Goal: Information Seeking & Learning: Learn about a topic

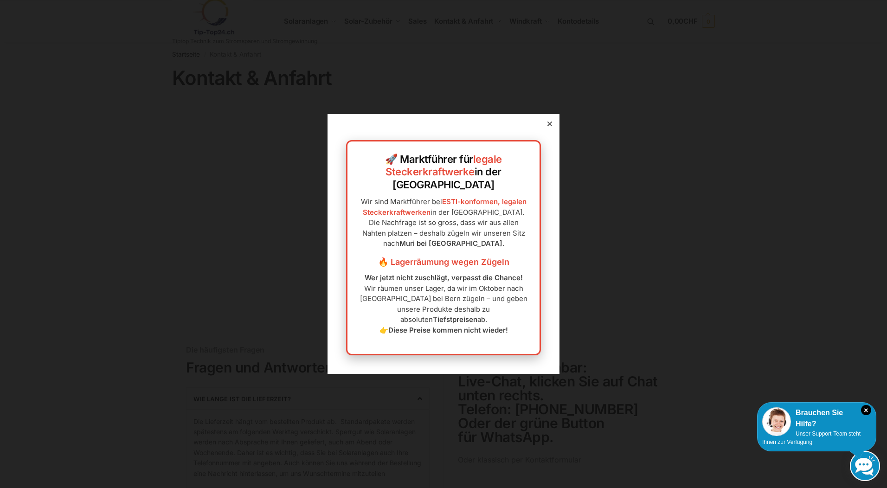
click at [548, 126] on icon at bounding box center [550, 124] width 5 height 5
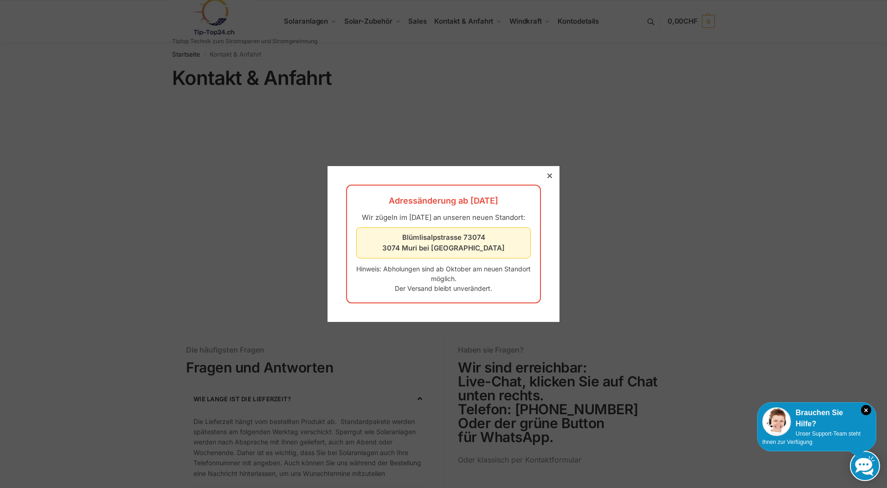
click at [571, 310] on div at bounding box center [443, 244] width 887 height 488
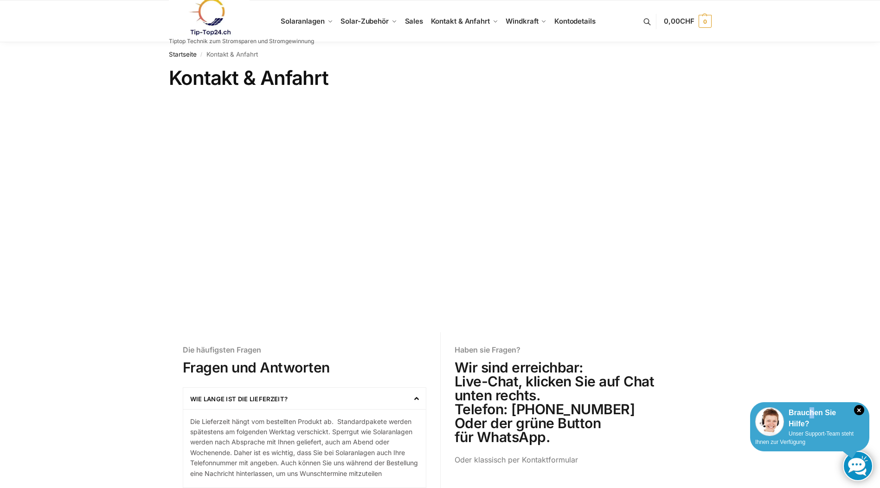
click at [813, 418] on div "Brauchen Sie Hilfe?" at bounding box center [809, 418] width 109 height 22
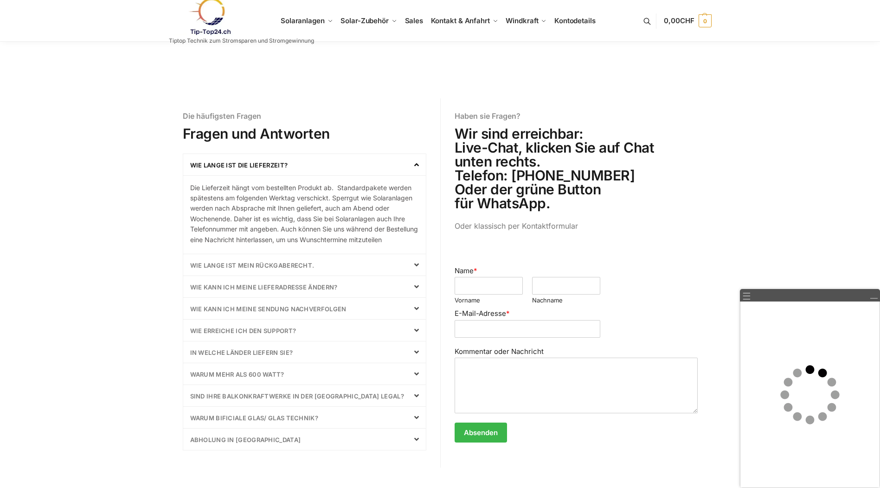
scroll to position [232, 0]
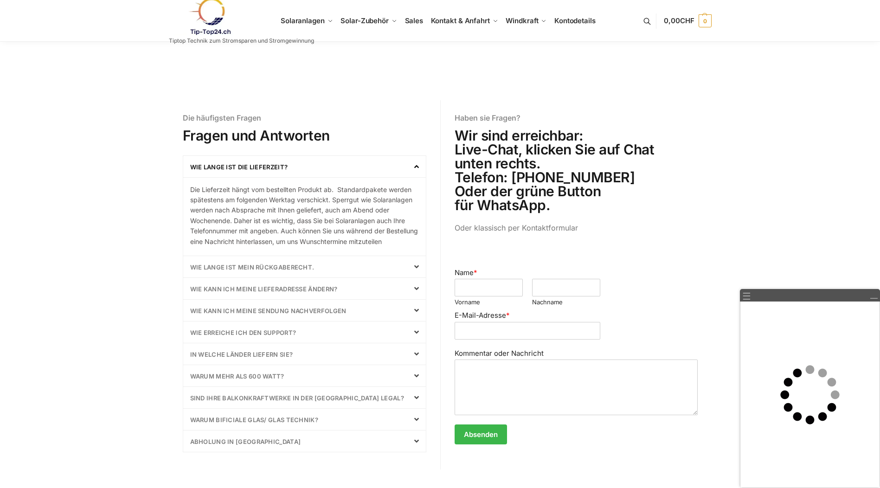
click at [316, 315] on link "Wie kann ich meine Sendung nachverfolgen" at bounding box center [268, 310] width 156 height 7
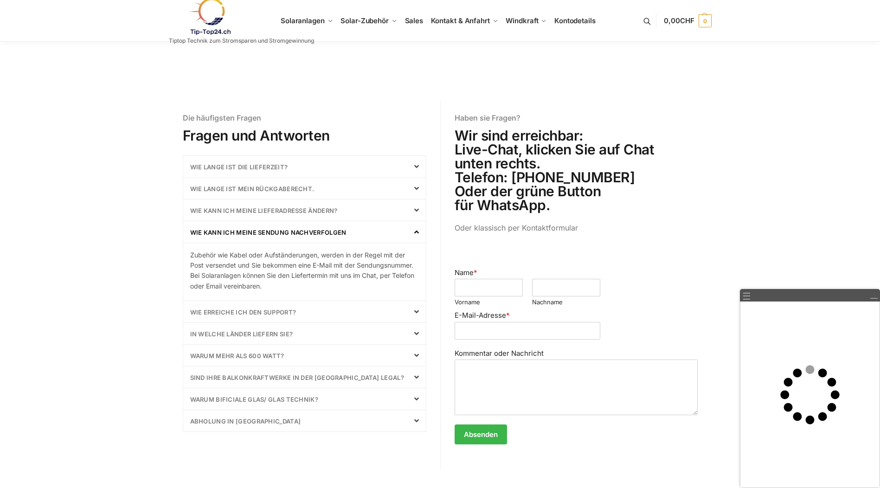
click at [414, 356] on icon at bounding box center [416, 355] width 5 height 7
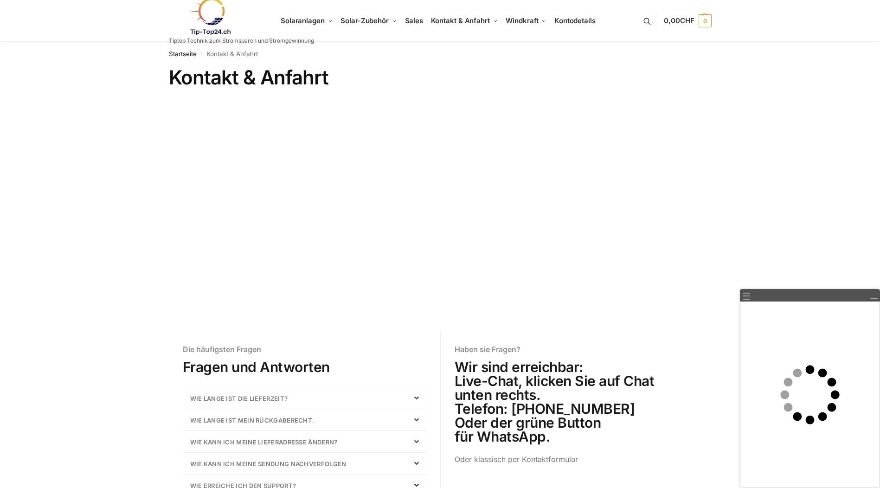
scroll to position [0, 0]
click at [416, 421] on icon at bounding box center [416, 420] width 5 height 7
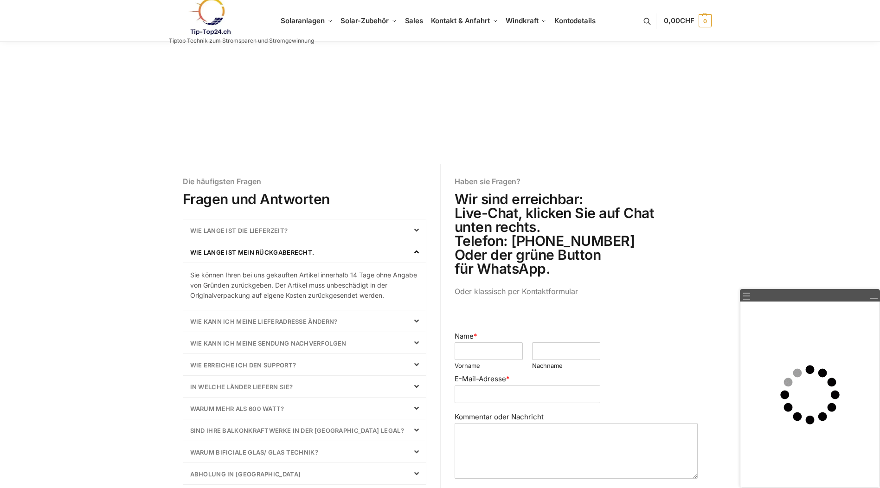
scroll to position [186, 0]
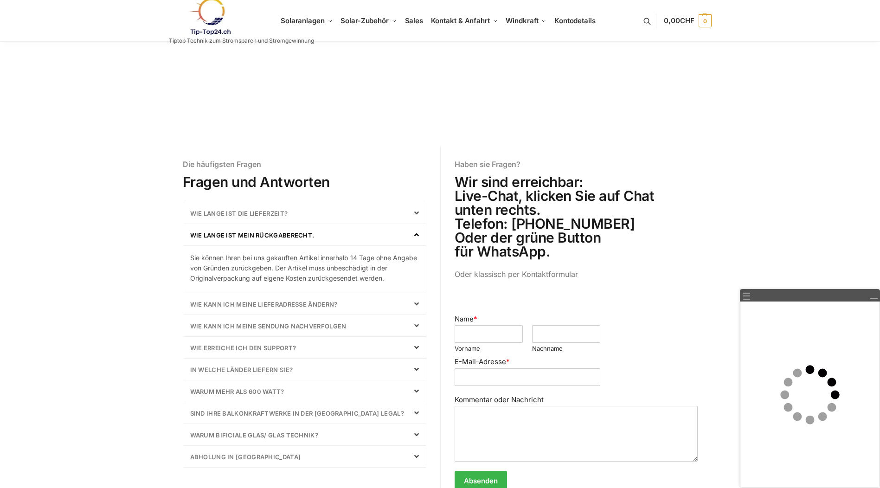
click at [416, 411] on icon at bounding box center [416, 412] width 5 height 7
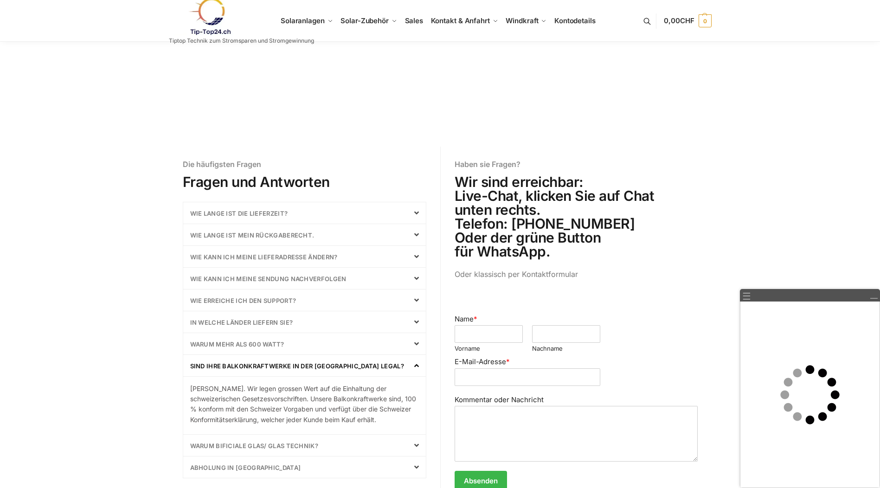
click at [414, 447] on icon at bounding box center [416, 445] width 5 height 7
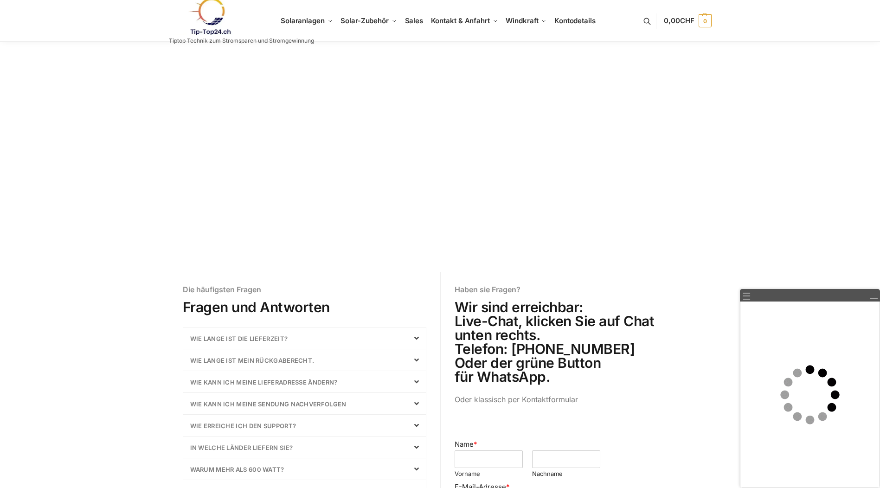
scroll to position [46, 0]
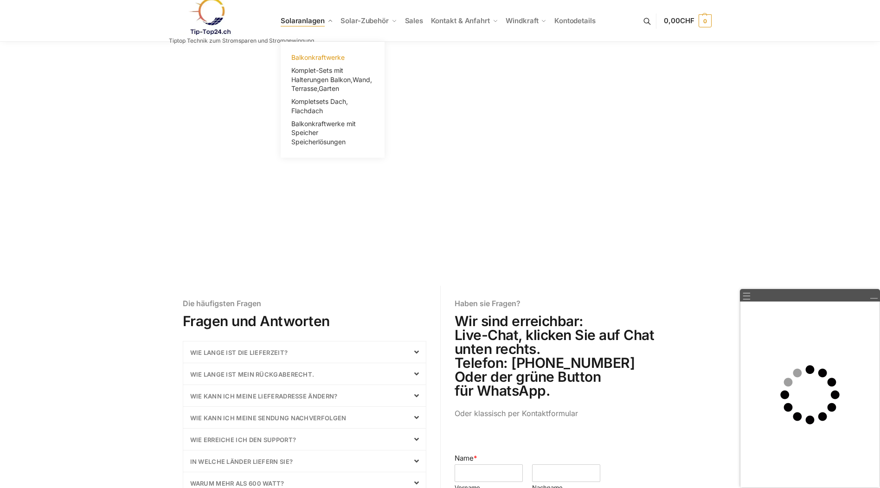
click at [322, 58] on span "Balkonkraftwerke" at bounding box center [317, 57] width 53 height 8
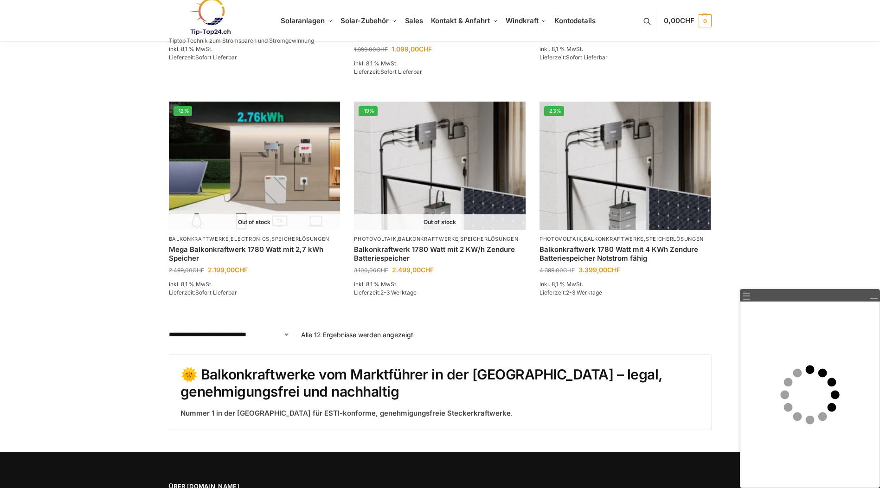
scroll to position [893, 0]
